Goal: Contribute content

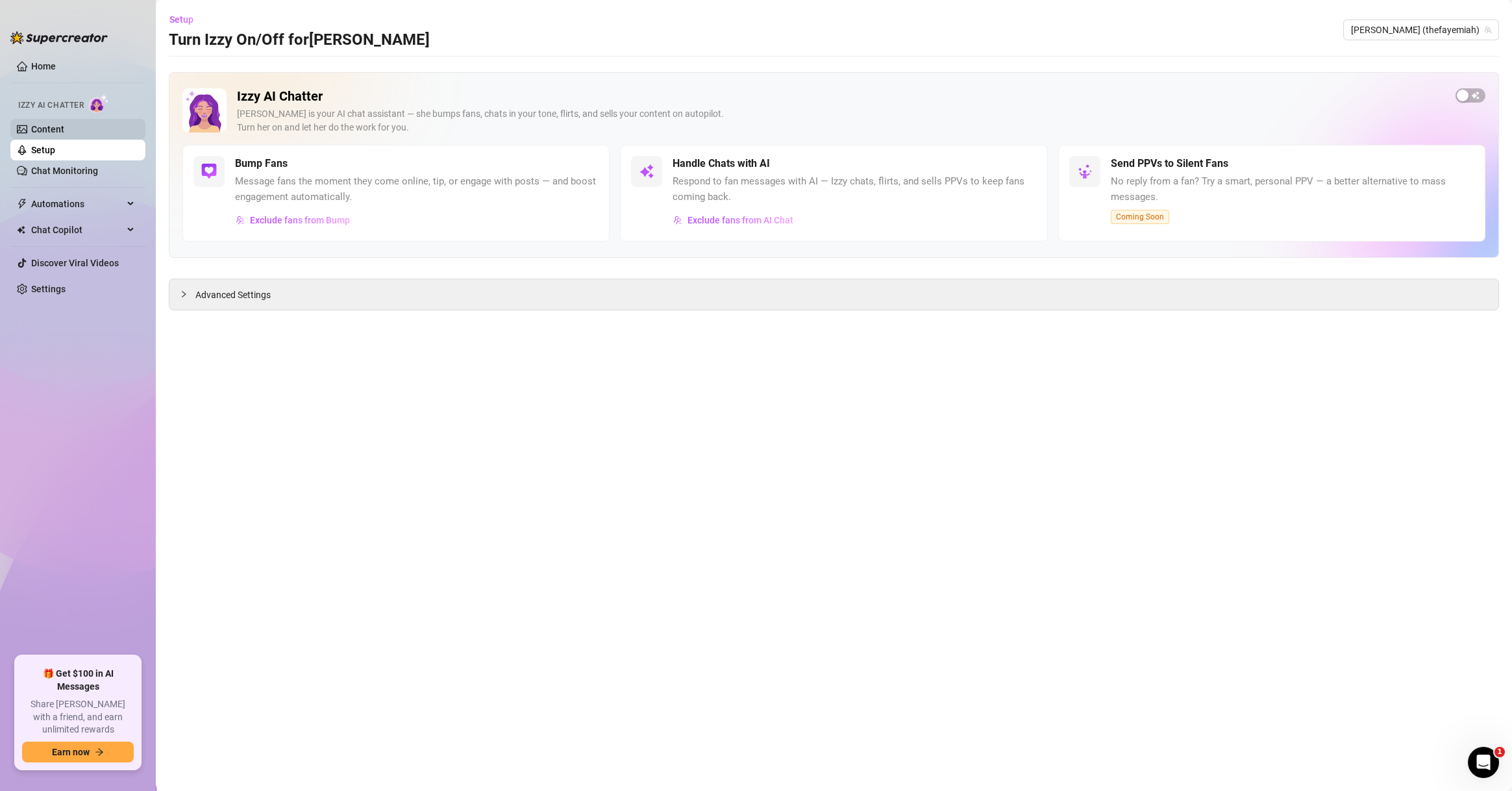
click at [64, 134] on link "Content" at bounding box center [47, 129] width 33 height 10
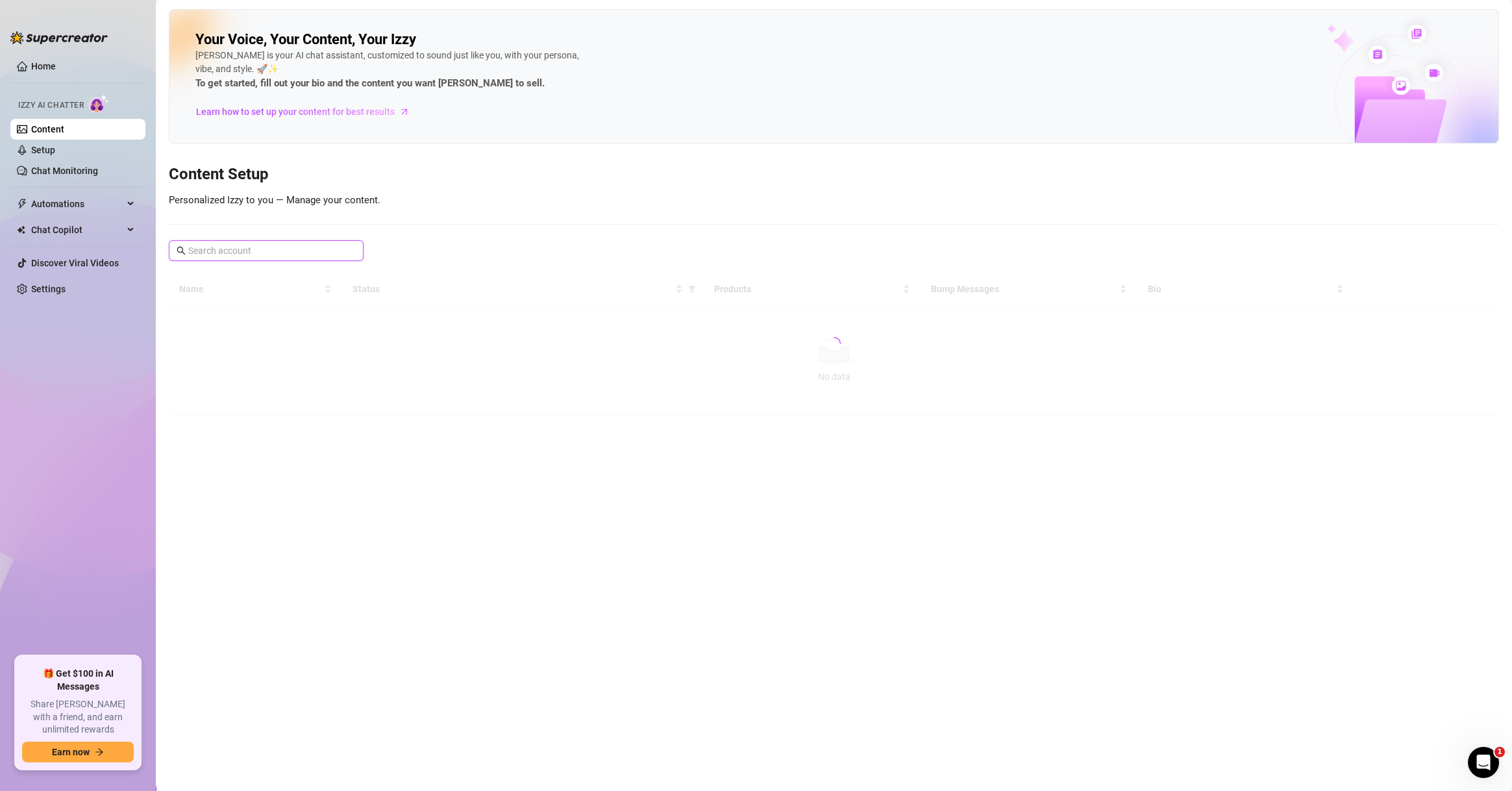
click at [226, 248] on input "text" at bounding box center [267, 250] width 157 height 14
type input "j"
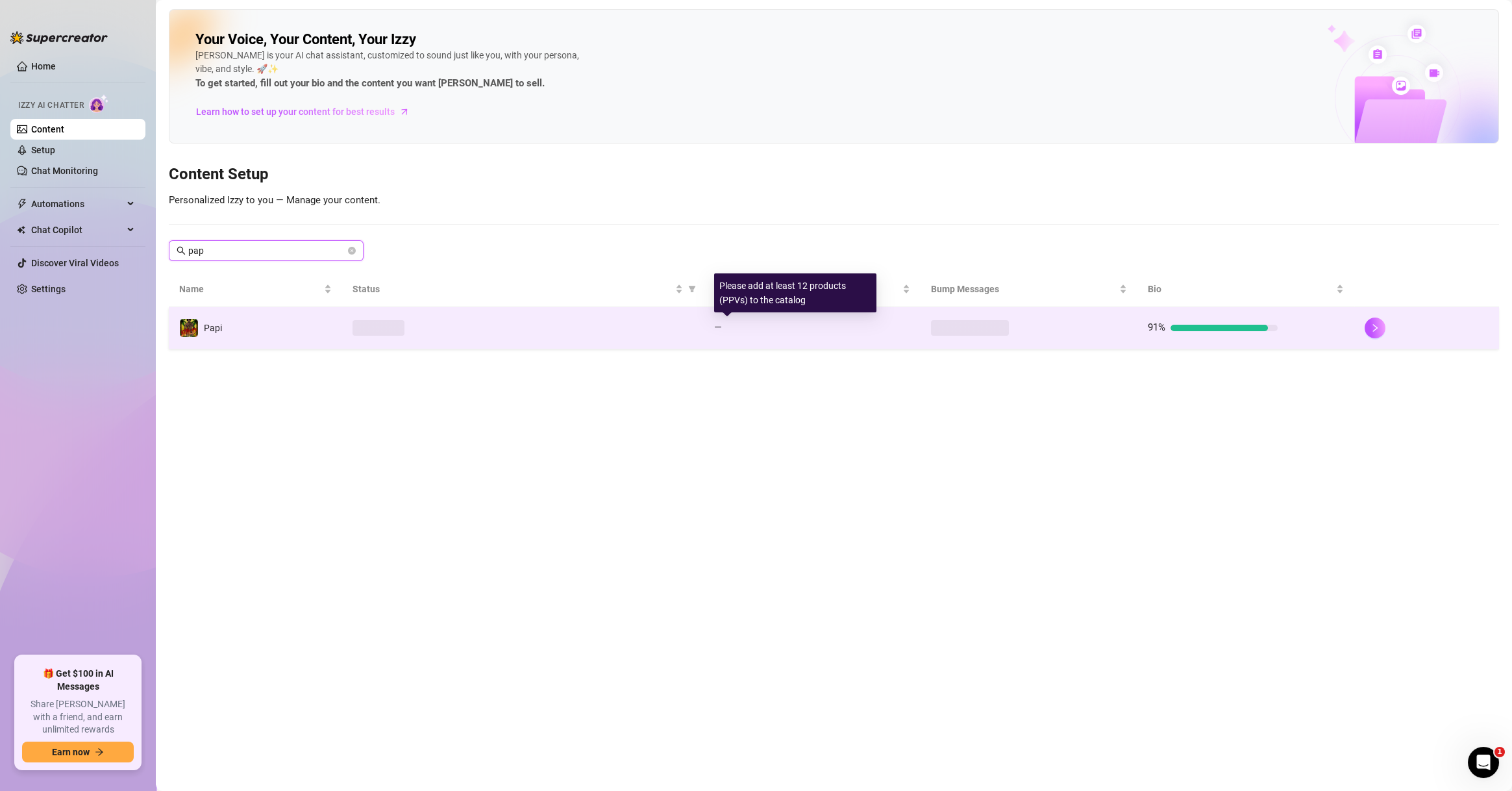
type input "pap"
click at [718, 322] on span "—" at bounding box center [718, 327] width 8 height 11
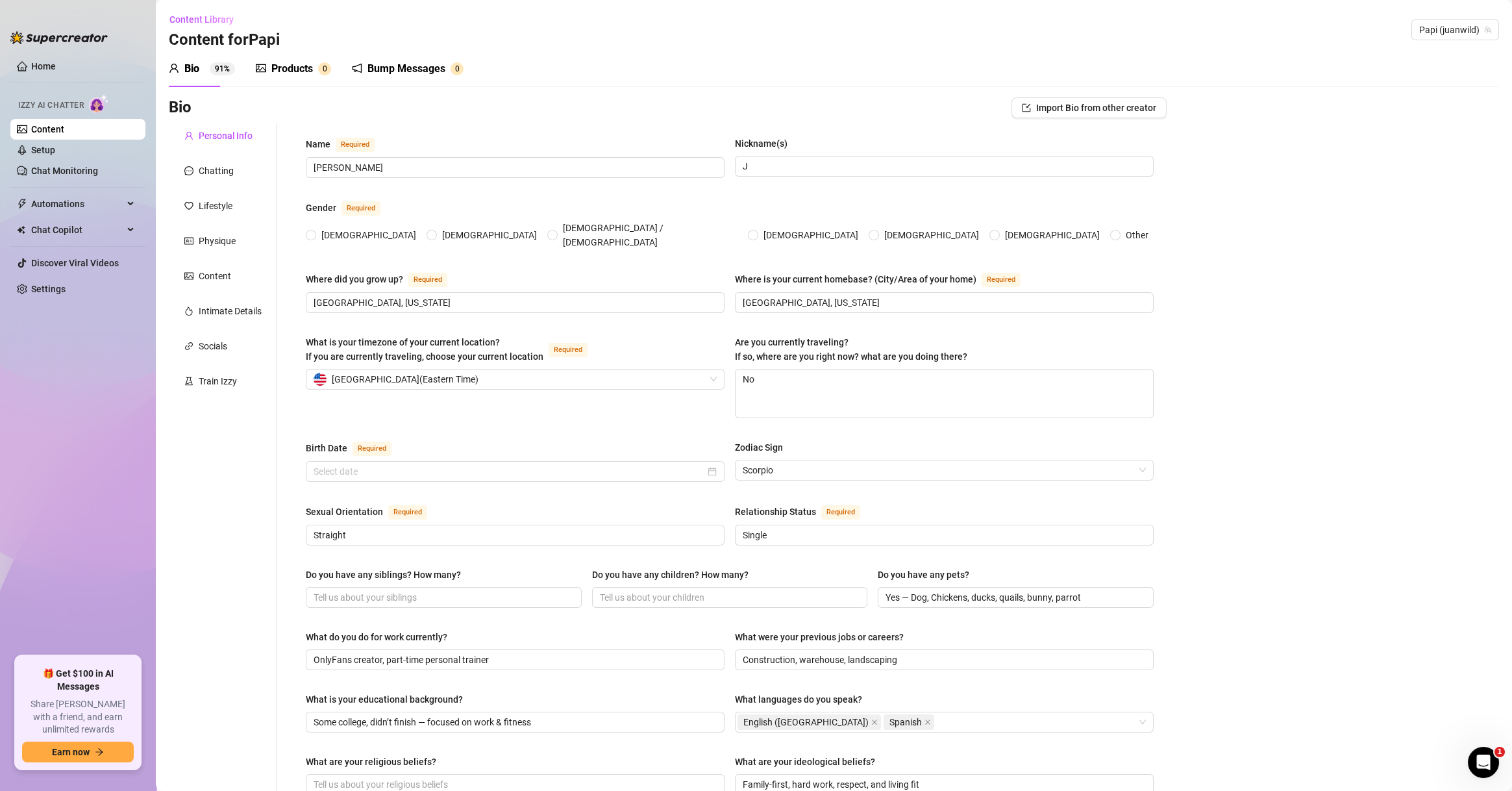
radio input "true"
type input "[DATE]"
click at [287, 73] on div "Products" at bounding box center [292, 68] width 42 height 15
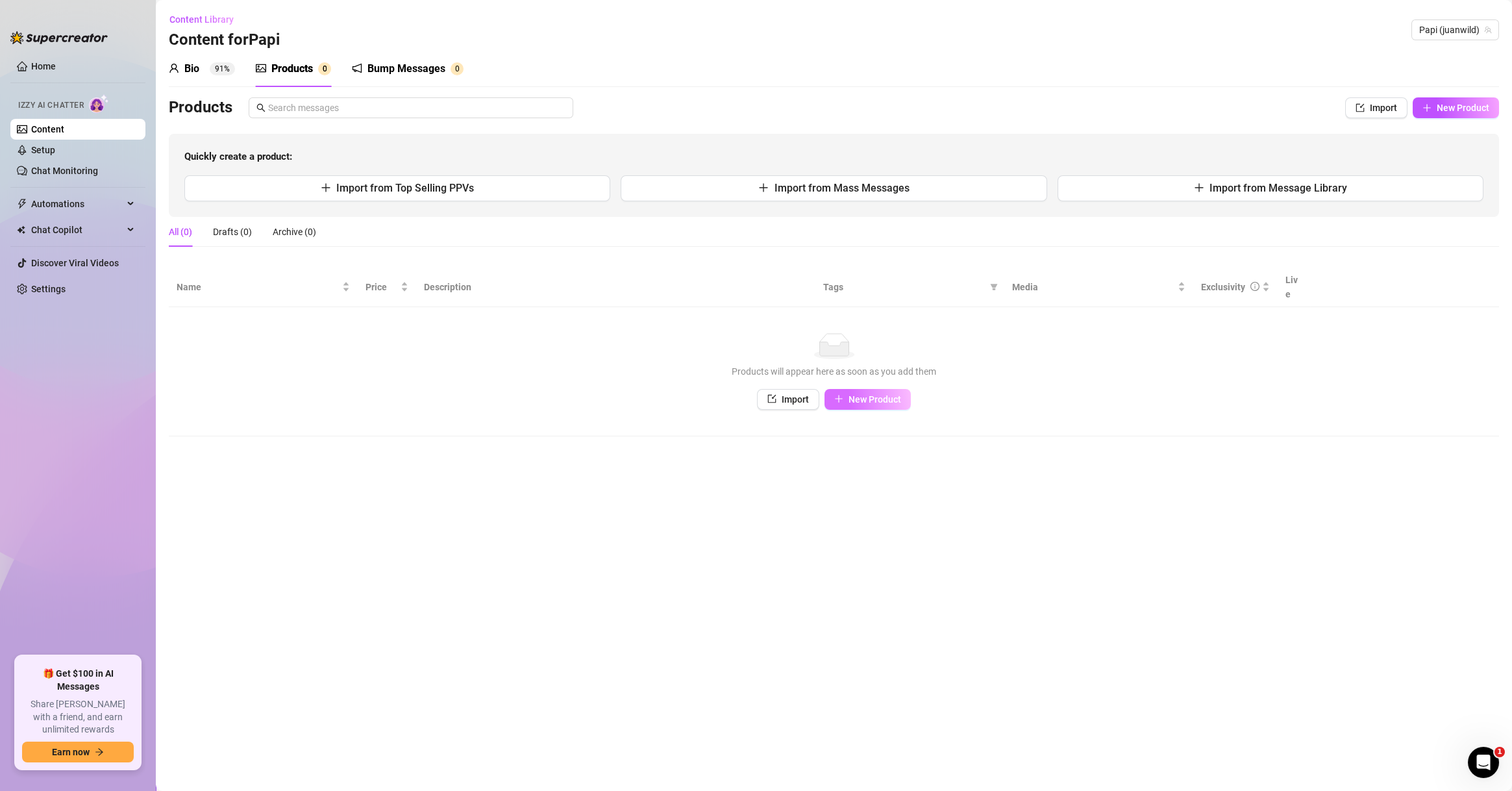
click at [867, 394] on span "New Product" at bounding box center [875, 399] width 52 height 10
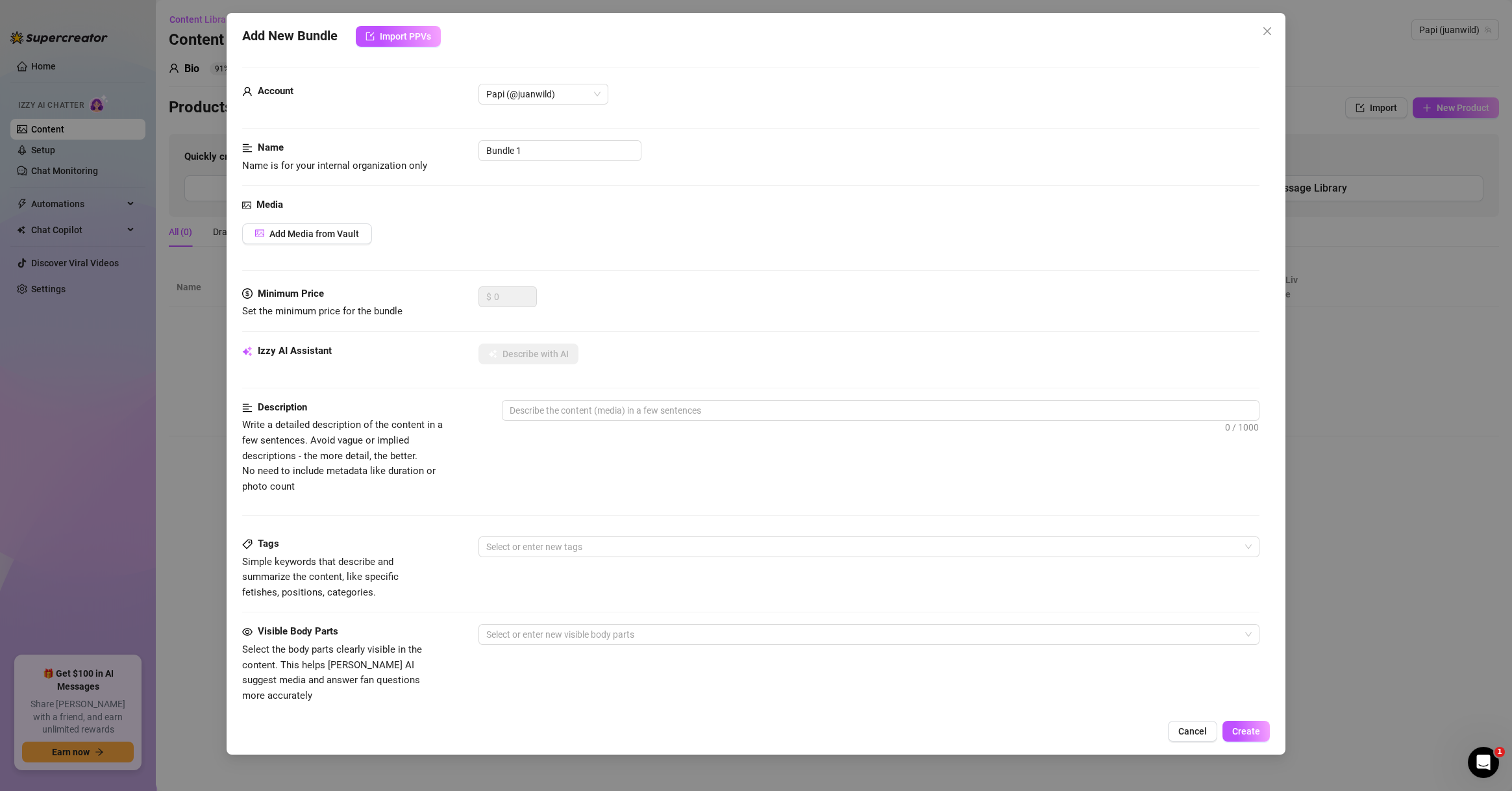
click at [1303, 514] on div "Add New Bundle Import PPVs Account Papi (@juanwild) Name Name is for your inter…" at bounding box center [756, 396] width 1512 height 791
